Goal: Task Accomplishment & Management: Manage account settings

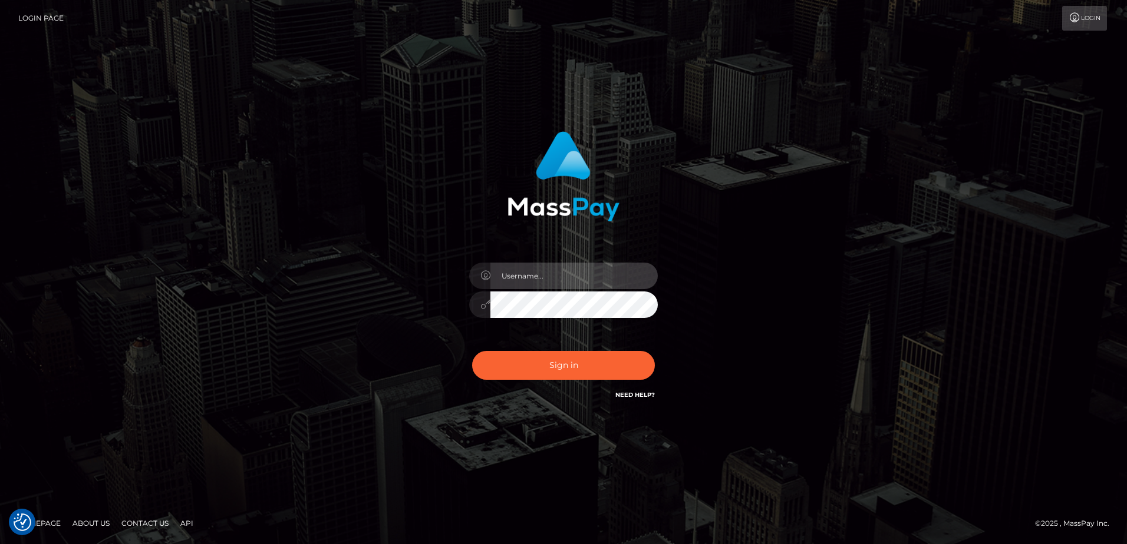
type input "[PERSON_NAME]"
click at [384, 326] on div "[PERSON_NAME] Sign in" at bounding box center [563, 273] width 672 height 300
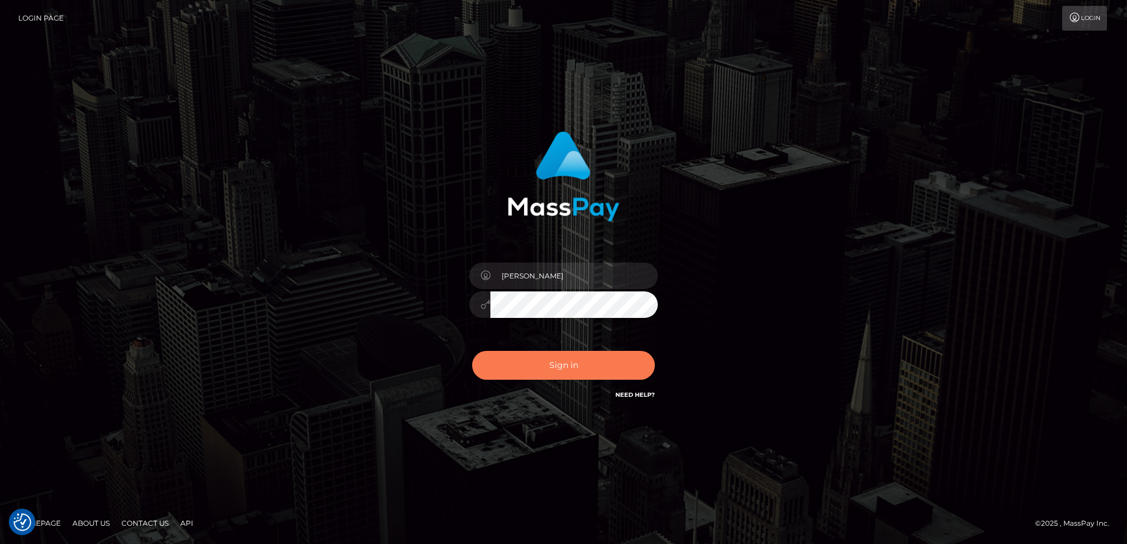
click at [549, 366] on button "Sign in" at bounding box center [563, 365] width 183 height 29
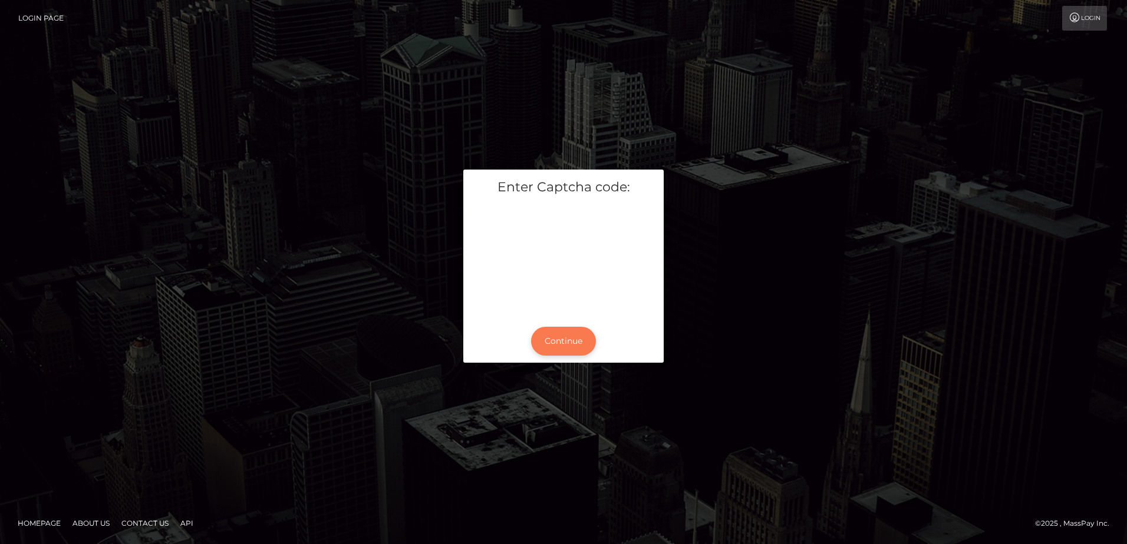
click at [572, 340] on button "Continue" at bounding box center [563, 341] width 65 height 29
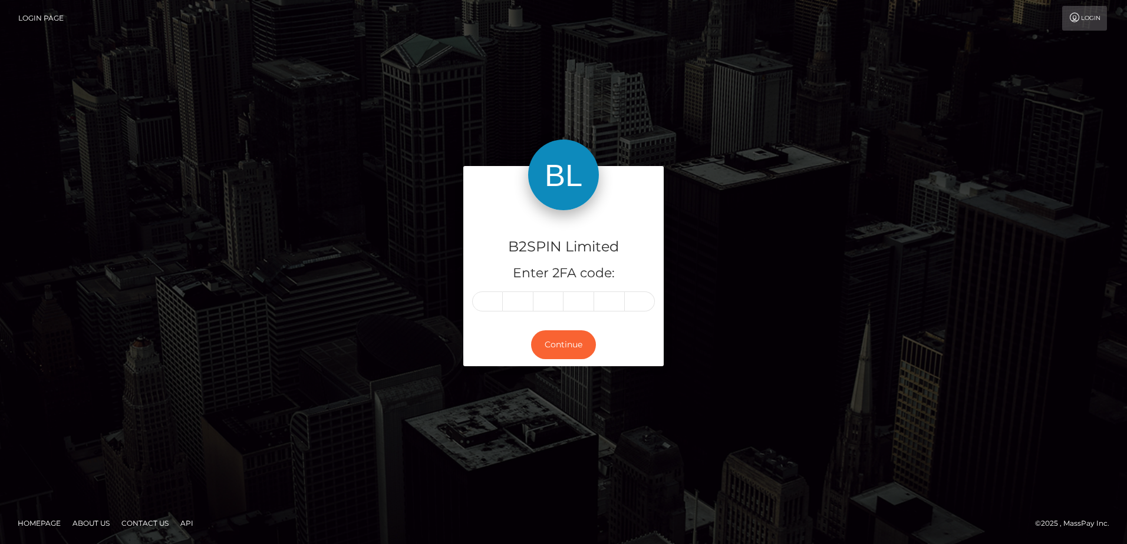
click at [487, 305] on input "text" at bounding box center [487, 302] width 31 height 20
type input "1"
type input "3"
type input "9"
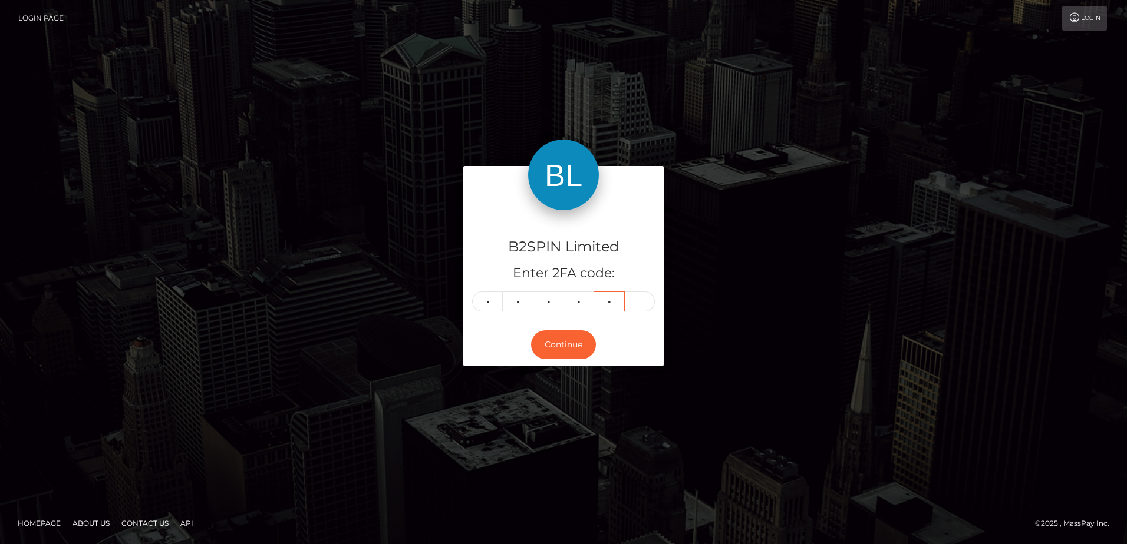
type input "3"
type input "6"
click at [428, 292] on div "B2SPIN Limited Enter 2FA code: 1 3 9 9 3 6 139936 Continue" at bounding box center [563, 272] width 672 height 212
click at [301, 237] on div "B2SPIN Limited Enter 2FA code: 1 3 9 9 3 6 139936 Continue" at bounding box center [563, 272] width 672 height 212
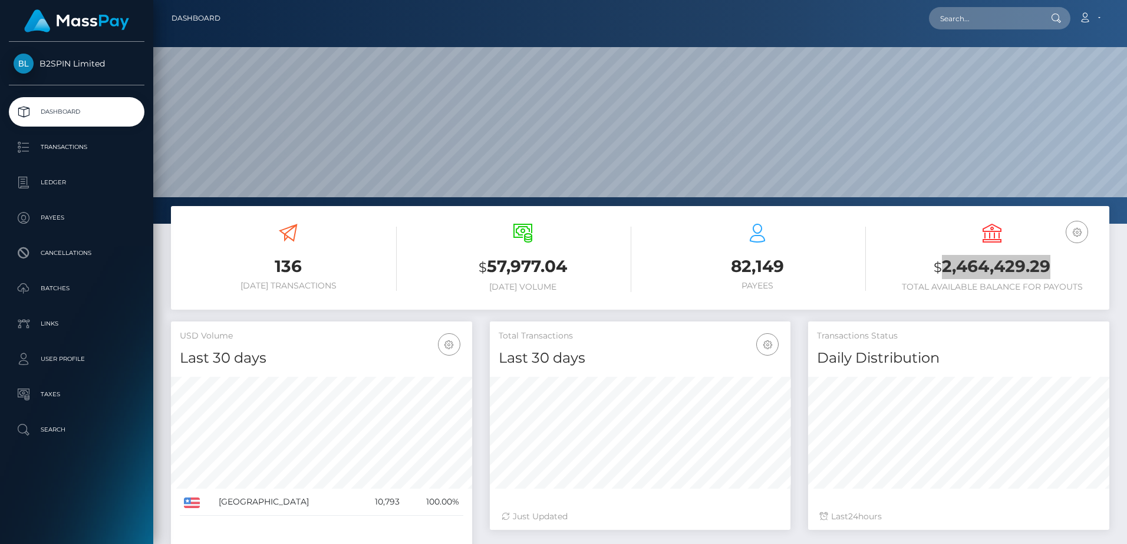
scroll to position [209, 301]
